Goal: Book appointment/travel/reservation

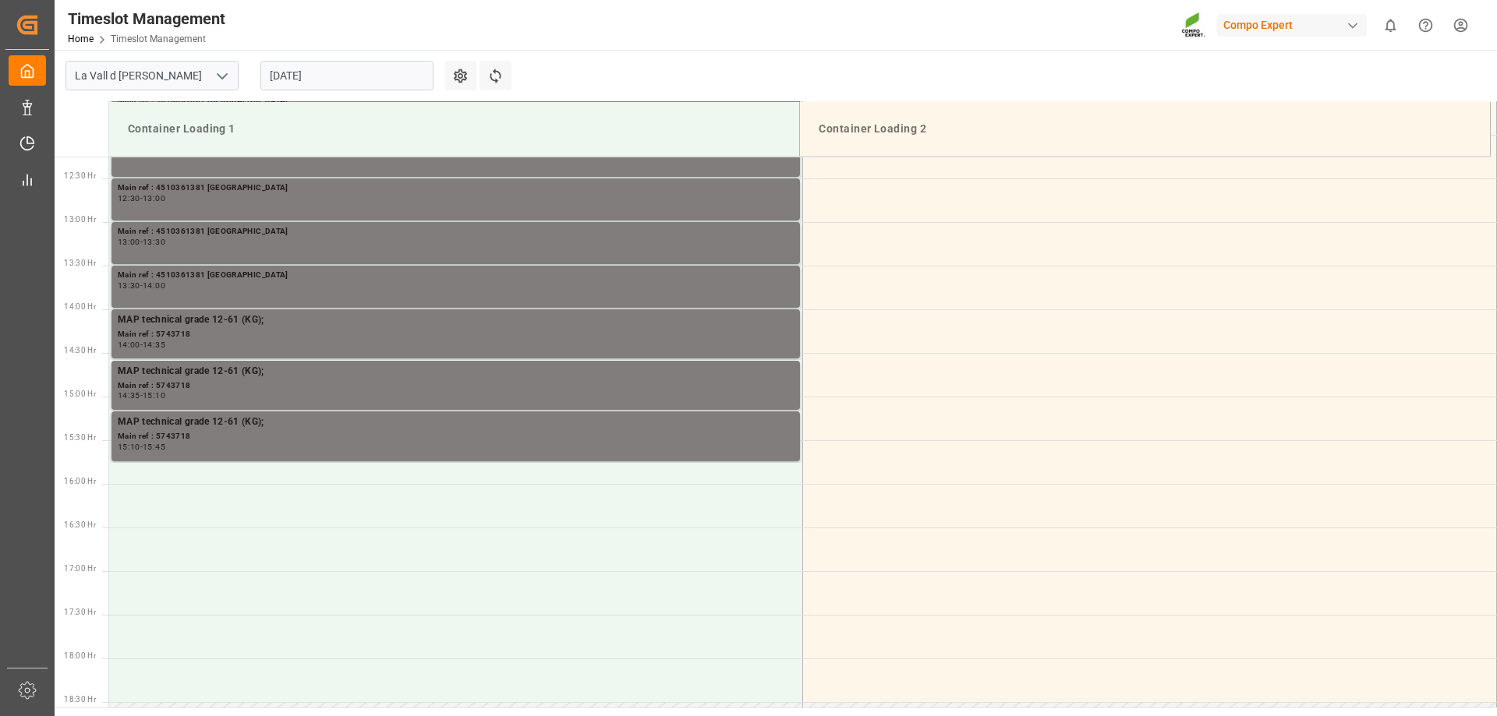
scroll to position [1078, 0]
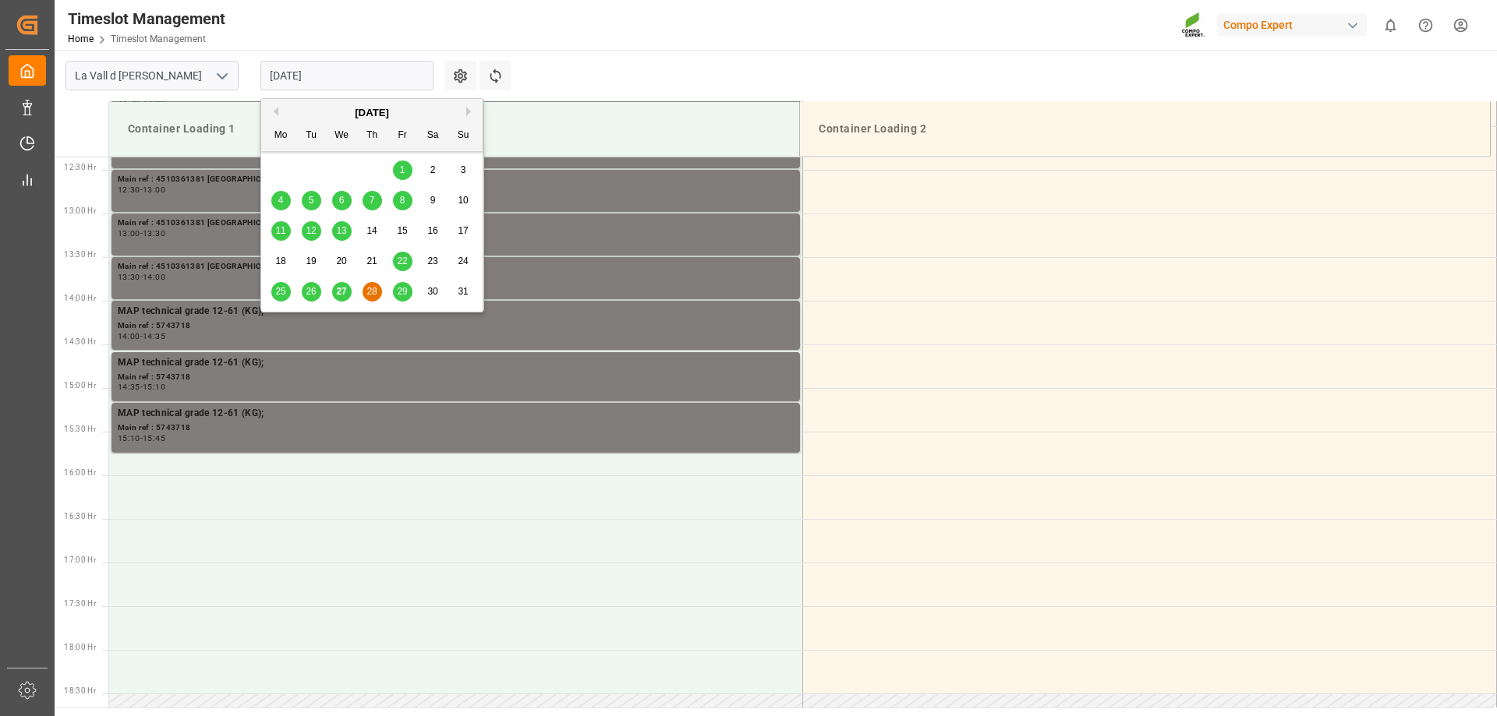
click at [330, 71] on input "[DATE]" at bounding box center [346, 76] width 173 height 30
click at [407, 290] on span "29" at bounding box center [402, 291] width 10 height 11
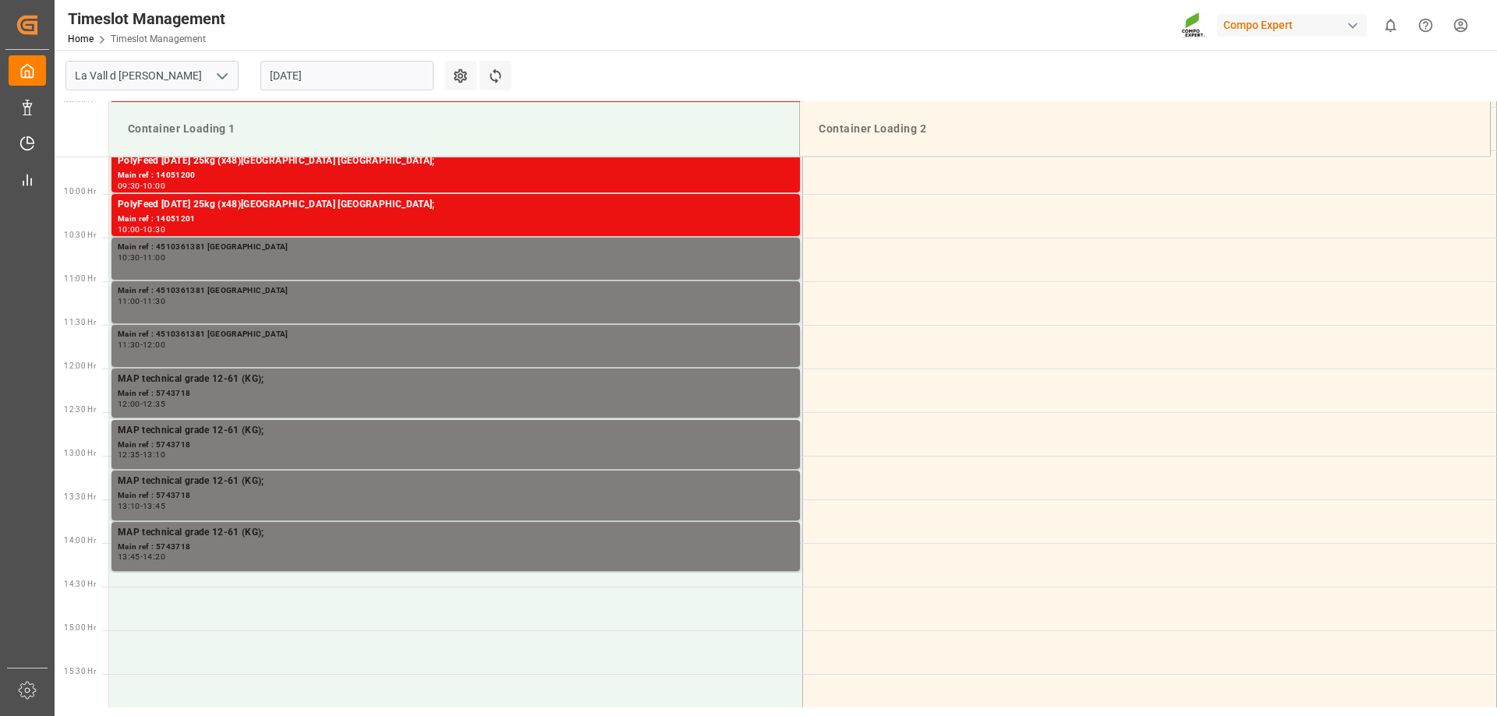
scroll to position [854, 0]
